Goal: Transaction & Acquisition: Purchase product/service

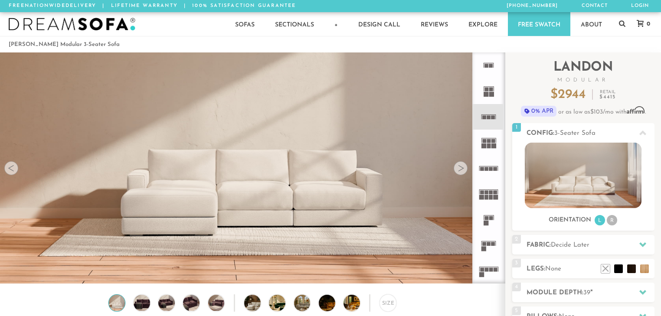
scroll to position [9650, 656]
click at [466, 168] on div at bounding box center [461, 168] width 14 height 14
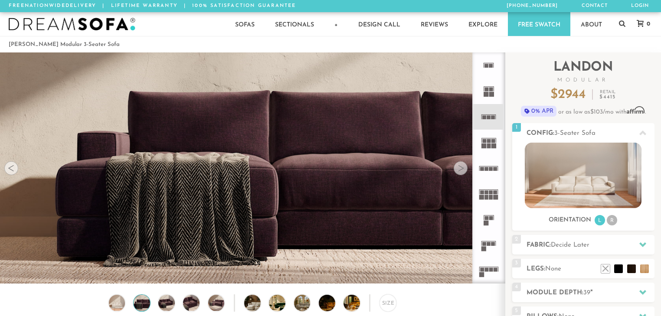
click at [466, 168] on div at bounding box center [461, 168] width 14 height 14
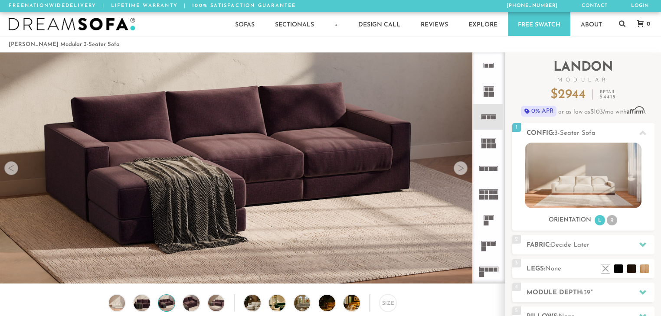
click at [466, 168] on div at bounding box center [461, 168] width 14 height 14
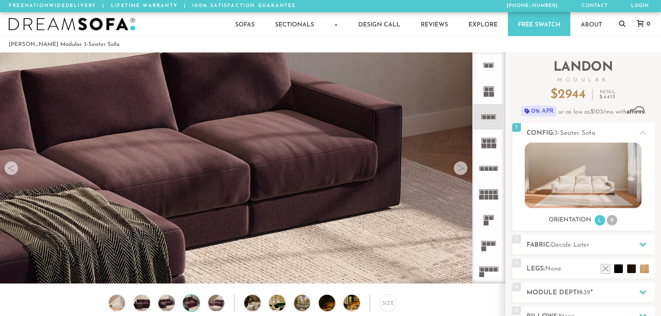
click at [466, 168] on div at bounding box center [461, 168] width 14 height 14
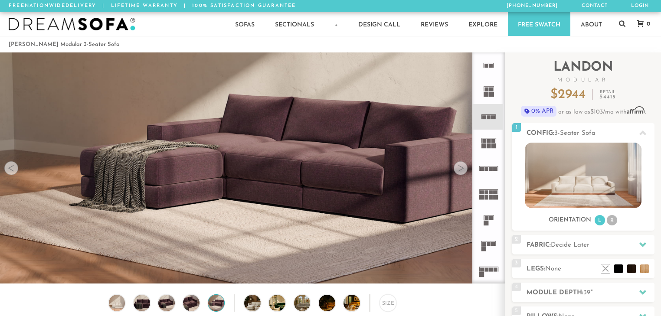
click at [466, 168] on div at bounding box center [461, 168] width 14 height 14
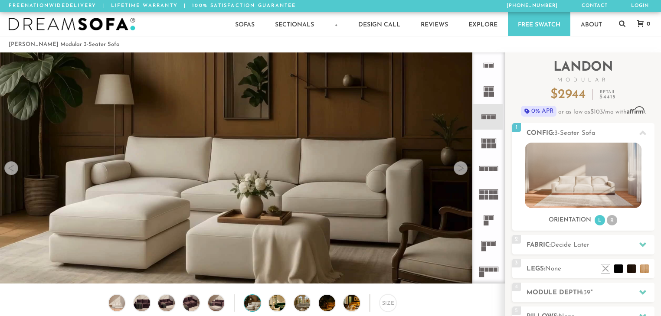
click at [466, 168] on div at bounding box center [461, 168] width 14 height 14
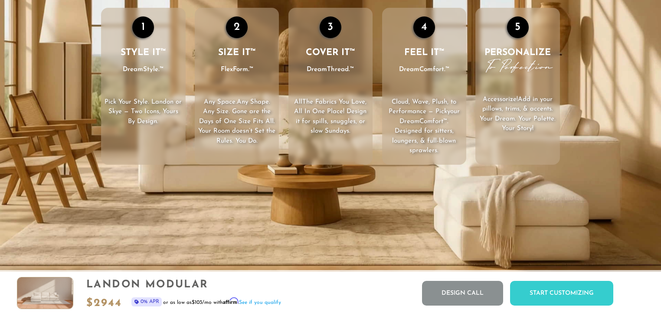
scroll to position [0, 0]
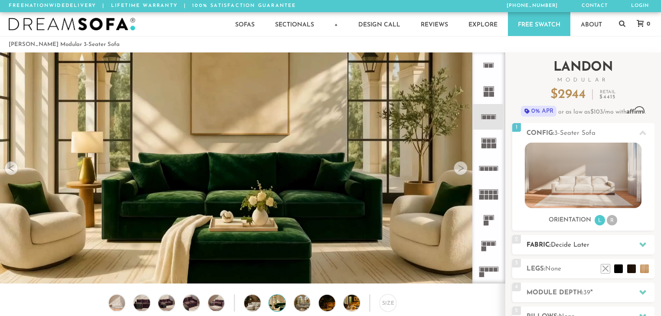
click at [640, 243] on icon at bounding box center [642, 244] width 7 height 5
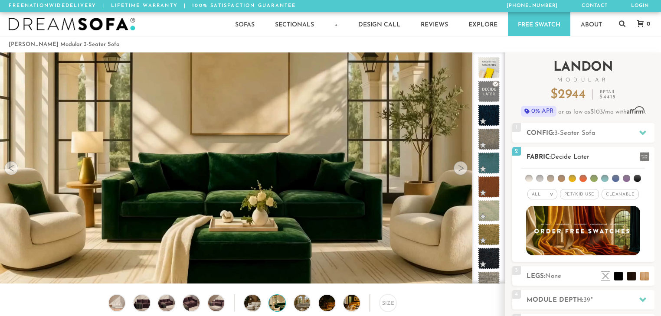
click at [528, 178] on li at bounding box center [528, 178] width 7 height 7
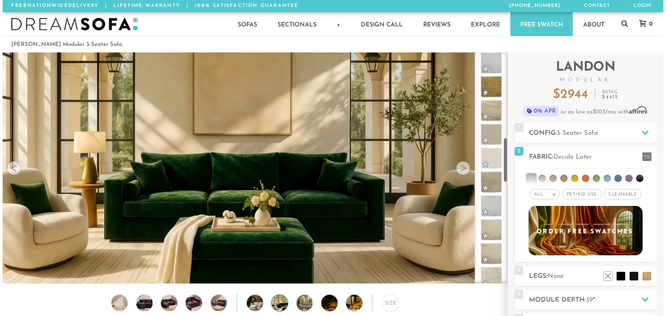
scroll to position [438, 0]
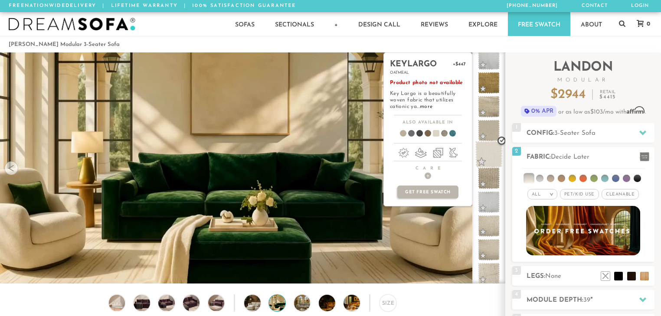
click at [490, 147] on span at bounding box center [488, 154] width 27 height 27
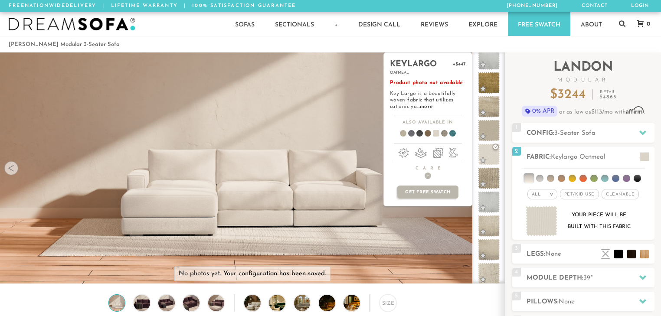
click at [435, 133] on span at bounding box center [432, 135] width 33 height 32
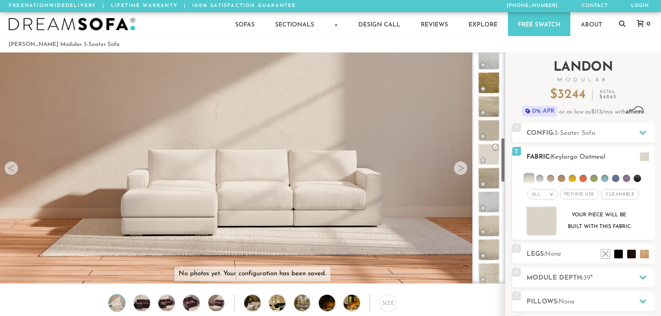
click at [543, 222] on img at bounding box center [542, 221] width 32 height 31
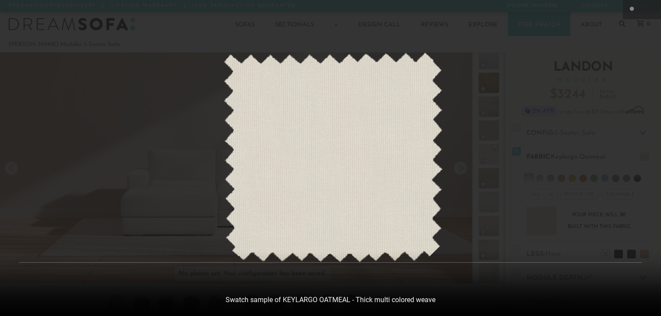
scroll to position [9659, 661]
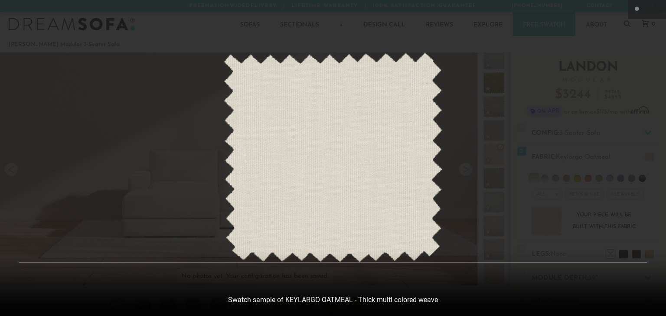
click at [376, 300] on div at bounding box center [333, 158] width 666 height 316
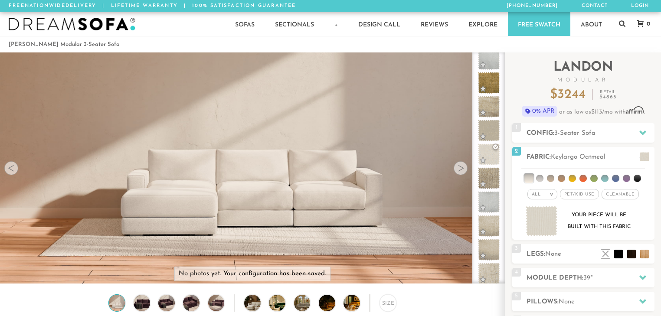
scroll to position [5, 5]
click at [565, 275] on h2 "Module Depth: 39 "" at bounding box center [590, 278] width 128 height 10
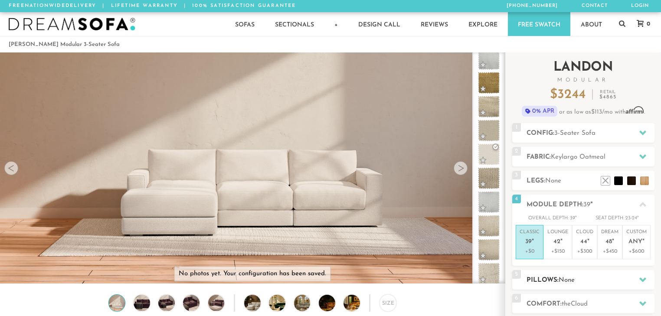
click at [561, 279] on span "None" at bounding box center [566, 280] width 16 height 7
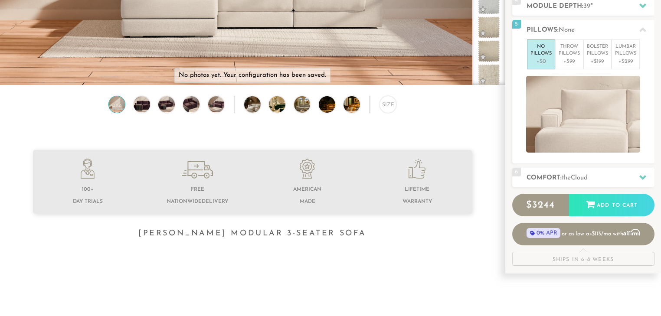
scroll to position [0, 0]
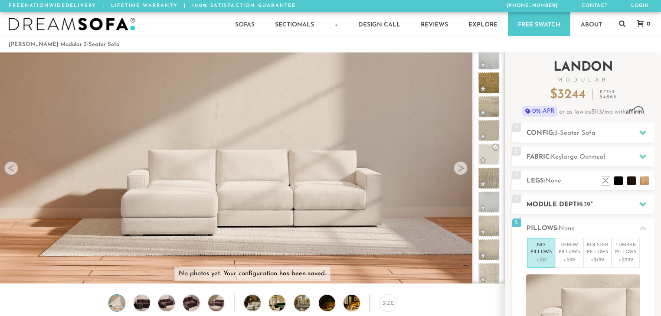
click at [571, 201] on h2 "Module Depth: 39 "" at bounding box center [590, 205] width 128 height 10
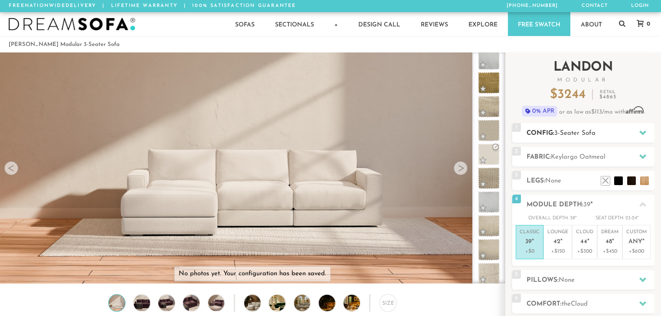
click at [561, 135] on span "3-Seater Sofa" at bounding box center [574, 133] width 41 height 7
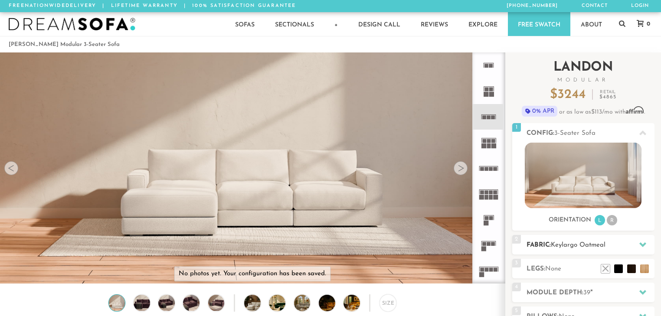
click at [548, 245] on h2 "Fabric: Keylargo Oatmeal" at bounding box center [590, 245] width 128 height 10
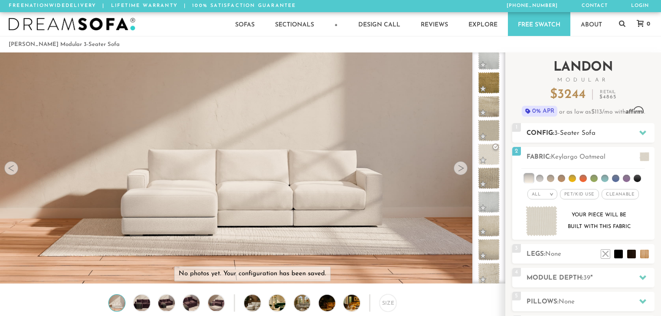
click at [639, 134] on icon at bounding box center [642, 132] width 7 height 7
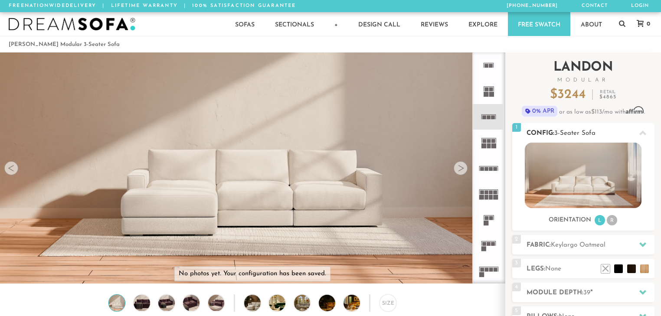
click at [597, 221] on li "L" at bounding box center [599, 220] width 10 height 10
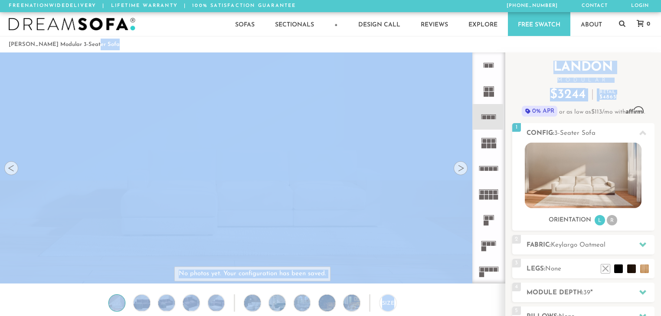
drag, startPoint x: 643, startPoint y: 92, endPoint x: 598, endPoint y: 54, distance: 59.1
click at [598, 54] on div "Introducing [PERSON_NAME] Modular $ 3244 Retail $ 4865 $ 3244 Retail $ 4865 0% …" at bounding box center [583, 87] width 142 height 71
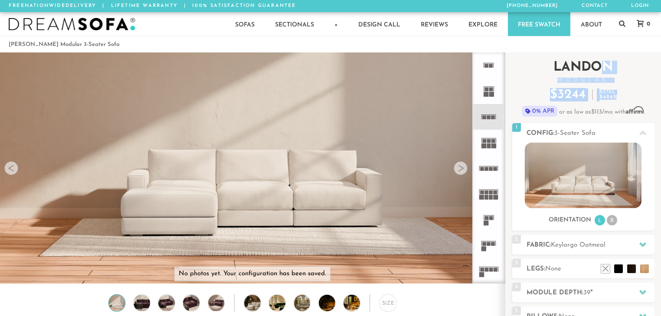
click at [647, 63] on h2 "[PERSON_NAME] Modular" at bounding box center [583, 72] width 142 height 22
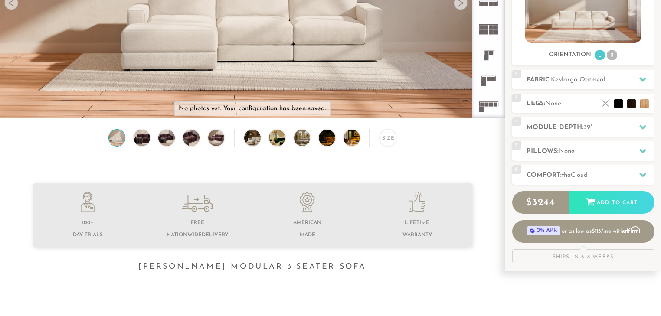
scroll to position [199, 0]
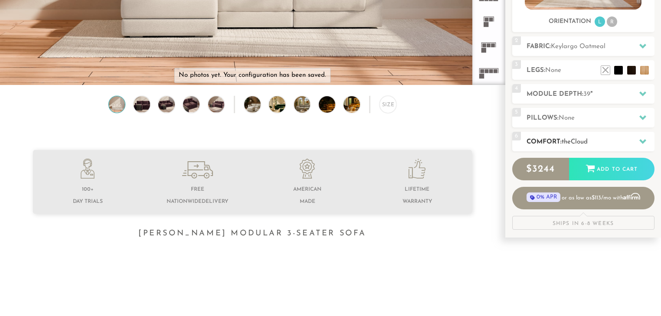
click at [636, 142] on div at bounding box center [642, 142] width 18 height 18
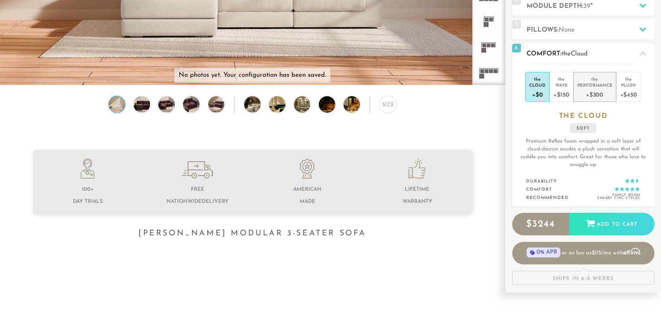
click at [593, 98] on div "+$300" at bounding box center [594, 94] width 35 height 13
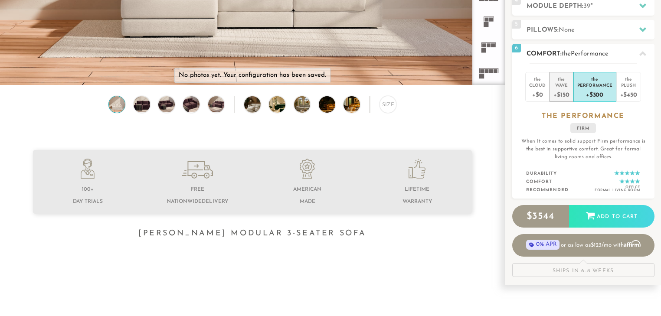
click at [557, 93] on div "+$150" at bounding box center [561, 94] width 16 height 13
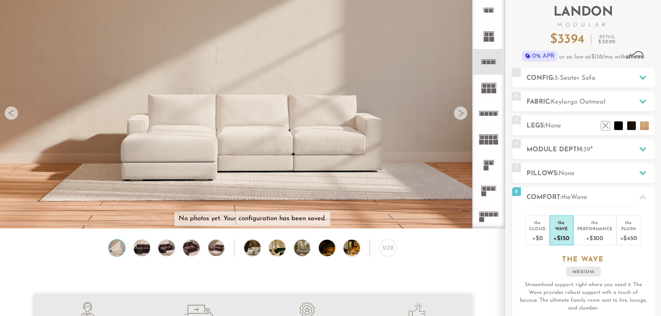
scroll to position [0, 0]
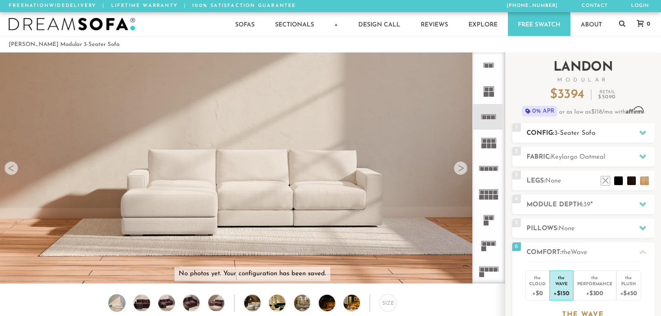
click at [636, 131] on div at bounding box center [642, 133] width 18 height 18
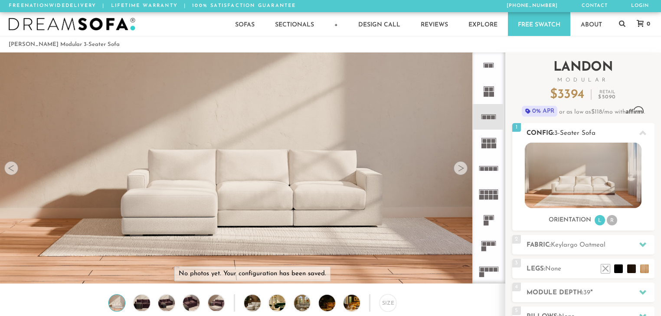
click at [609, 210] on div "Sofas L Sectionals U Sectionals" at bounding box center [583, 185] width 142 height 84
click at [460, 170] on div at bounding box center [461, 168] width 14 height 14
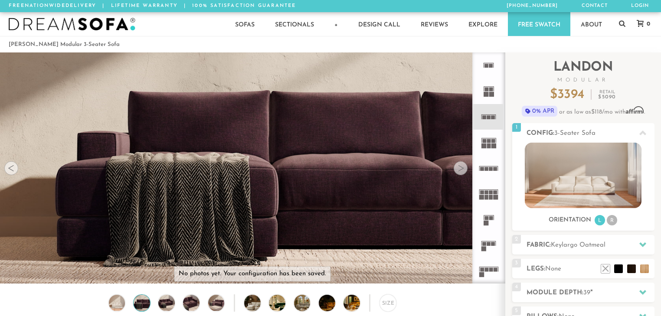
click at [460, 170] on div at bounding box center [461, 168] width 14 height 14
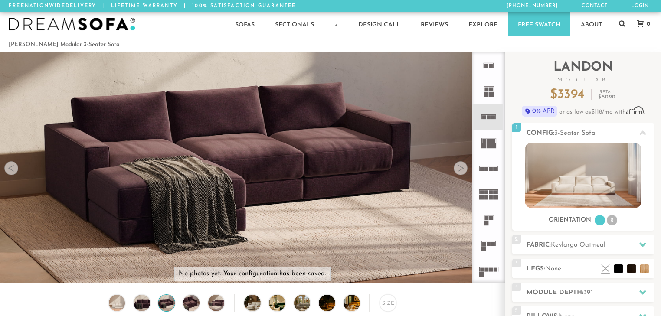
click at [460, 170] on div at bounding box center [461, 168] width 14 height 14
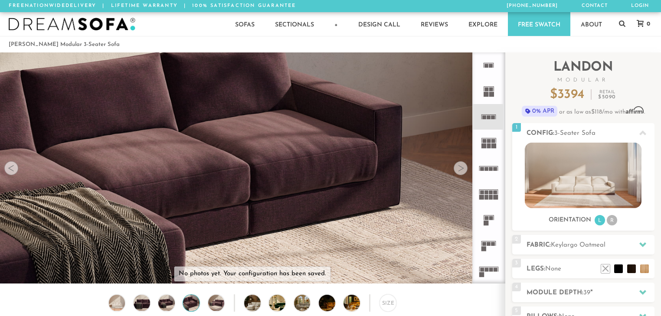
click at [460, 170] on div at bounding box center [461, 168] width 14 height 14
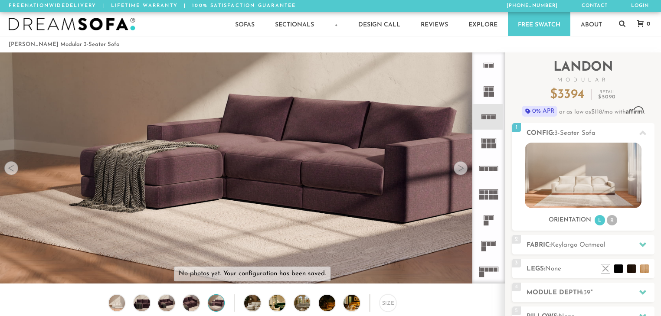
click at [460, 170] on div at bounding box center [461, 168] width 14 height 14
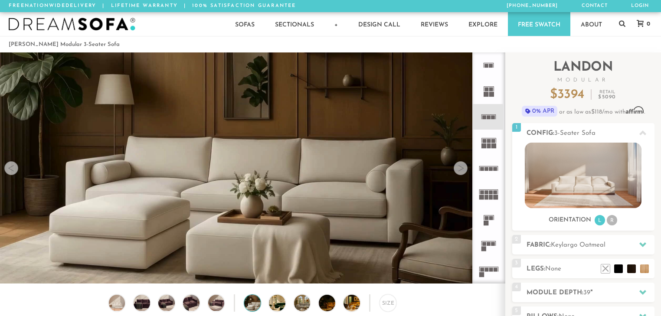
click at [460, 170] on div at bounding box center [461, 168] width 14 height 14
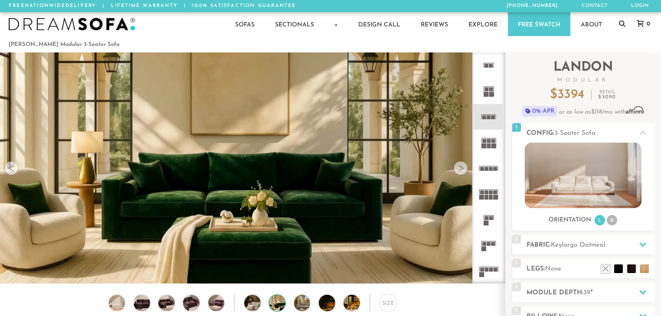
click at [460, 170] on div at bounding box center [461, 168] width 14 height 14
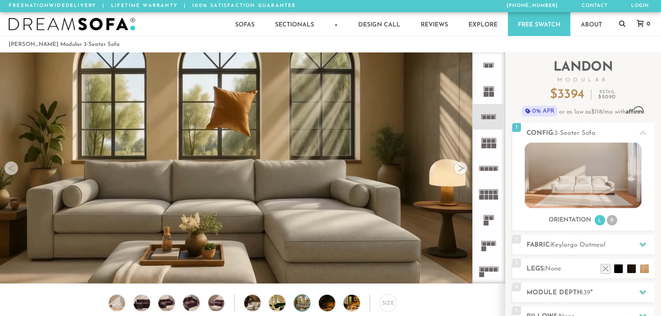
click at [460, 170] on div at bounding box center [461, 168] width 14 height 14
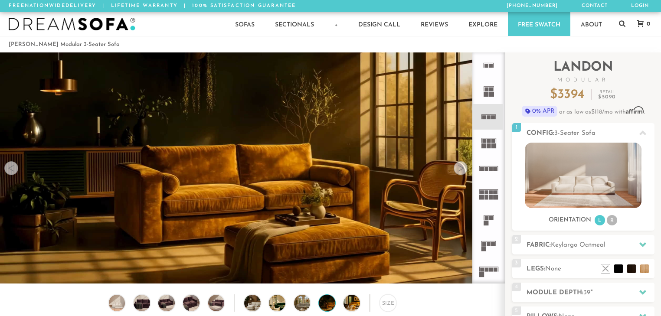
click at [460, 170] on div at bounding box center [461, 168] width 14 height 14
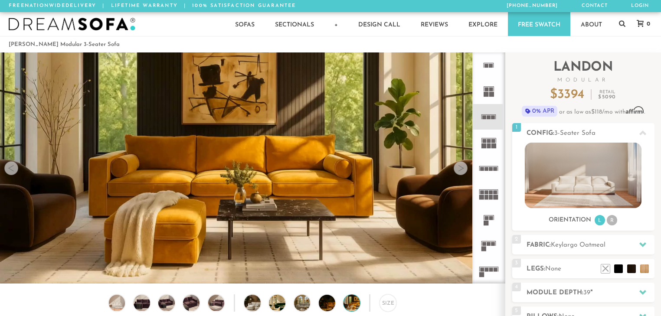
click at [460, 170] on div at bounding box center [461, 168] width 14 height 14
